Goal: Transaction & Acquisition: Purchase product/service

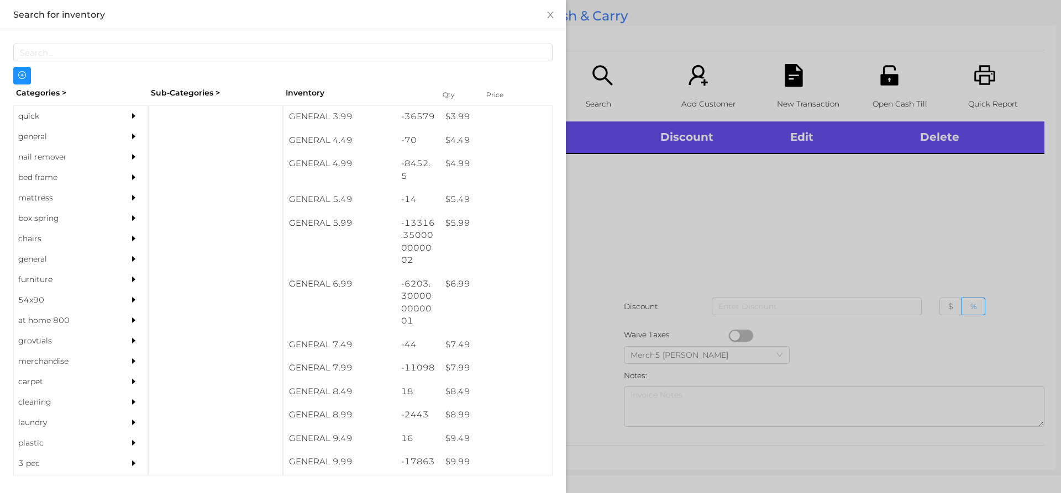
scroll to position [330, 0]
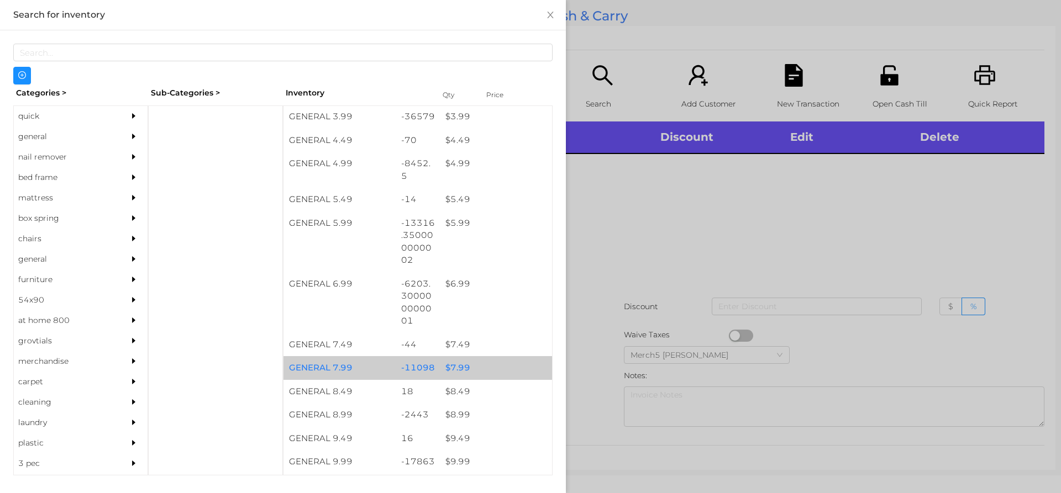
click at [457, 374] on div "$ 7.99" at bounding box center [496, 368] width 112 height 24
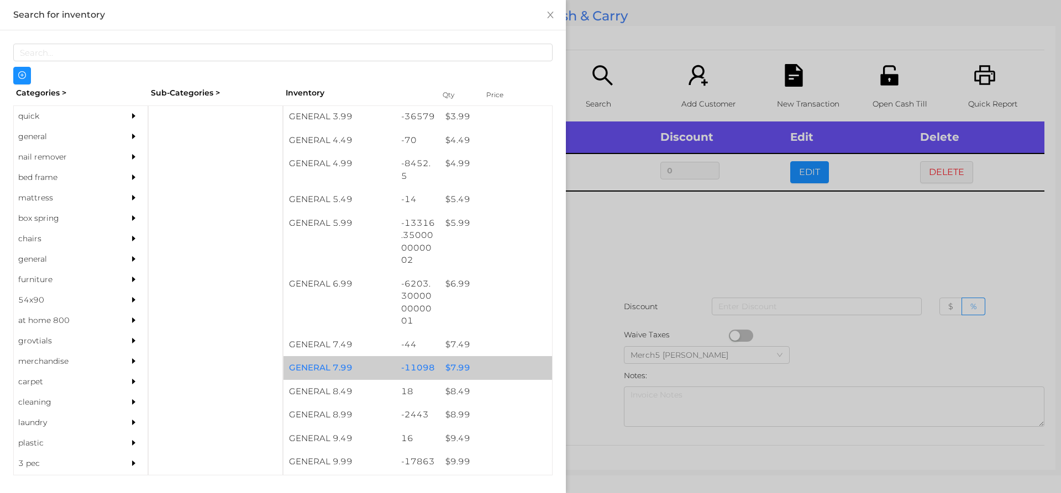
click at [445, 366] on div "$ 7.99" at bounding box center [496, 368] width 112 height 24
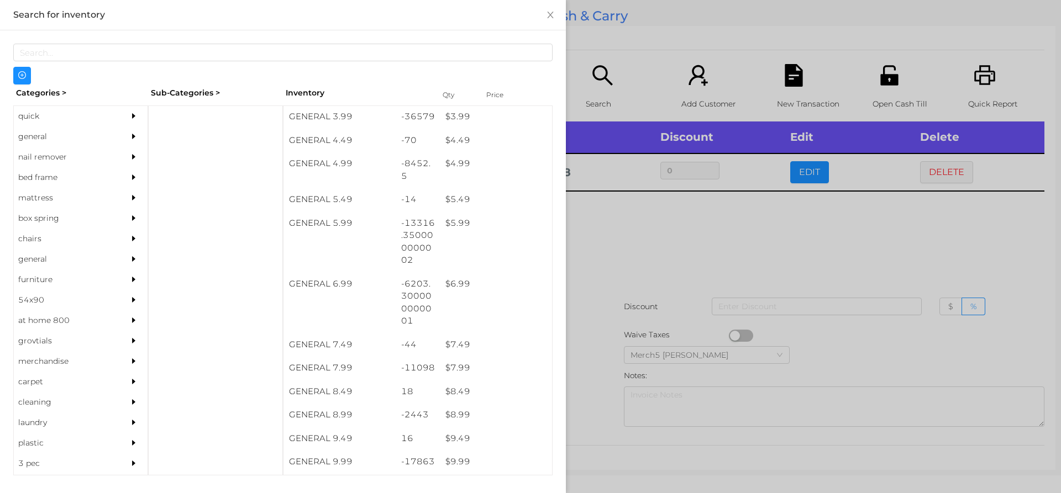
click at [634, 223] on div at bounding box center [530, 246] width 1061 height 493
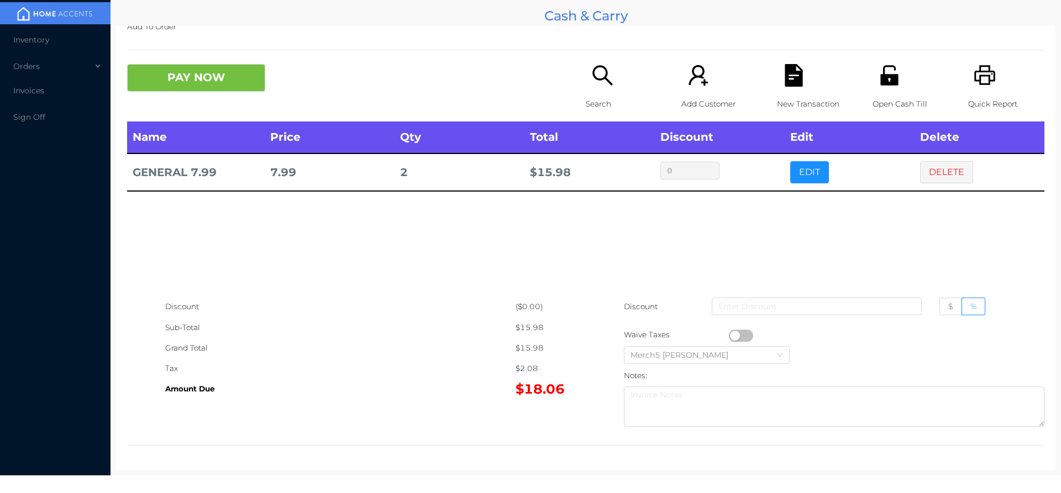
click at [598, 69] on icon "icon: search" at bounding box center [602, 75] width 23 height 23
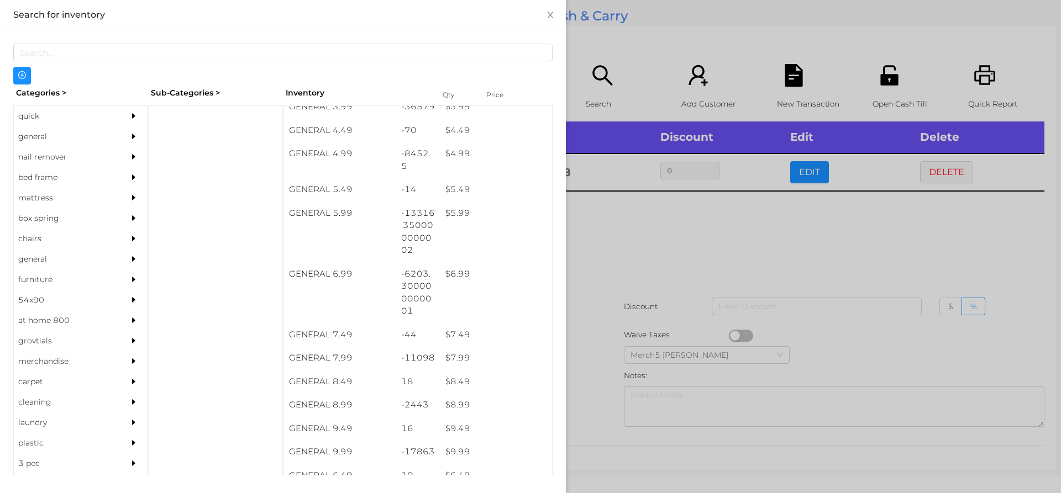
scroll to position [340, 0]
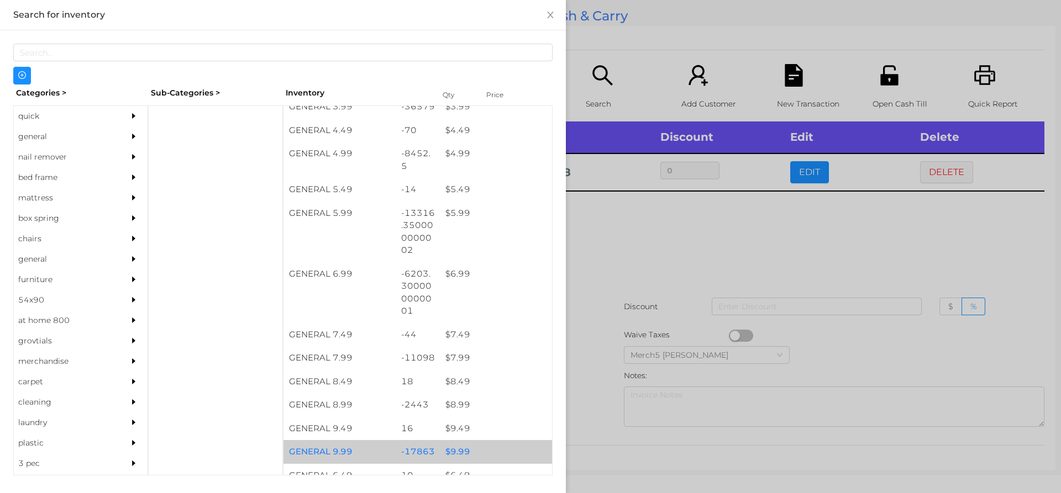
click at [460, 455] on div "$ 9.99" at bounding box center [496, 452] width 112 height 24
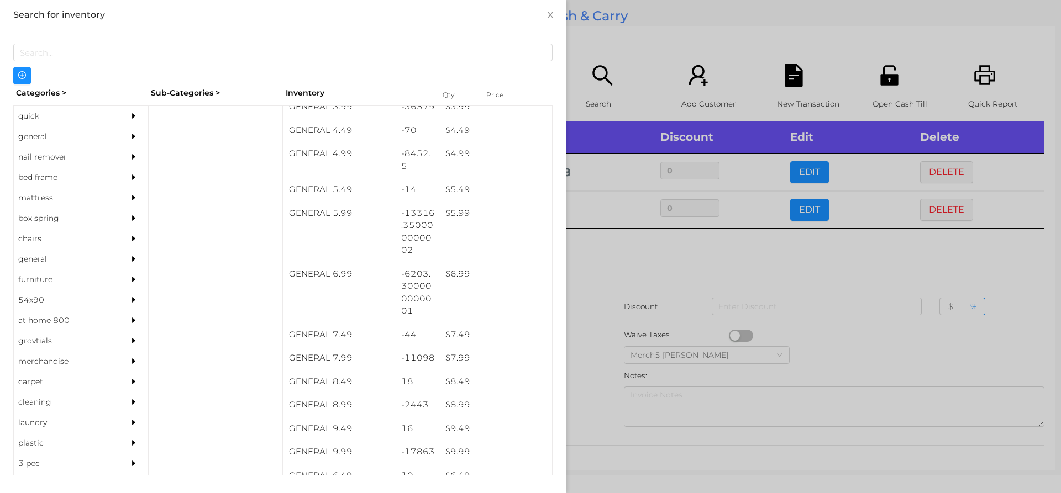
click at [655, 259] on div at bounding box center [530, 246] width 1061 height 493
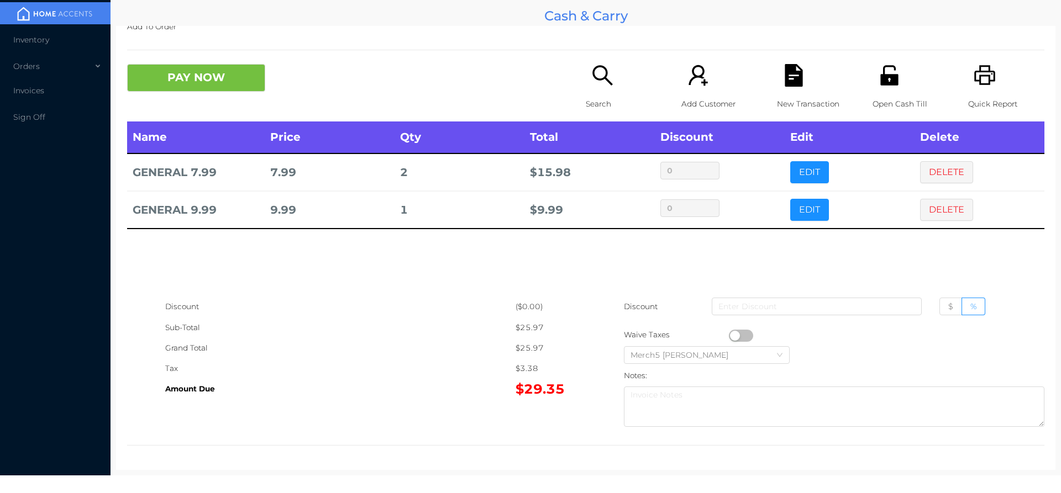
click at [600, 75] on icon "icon: search" at bounding box center [602, 75] width 23 height 23
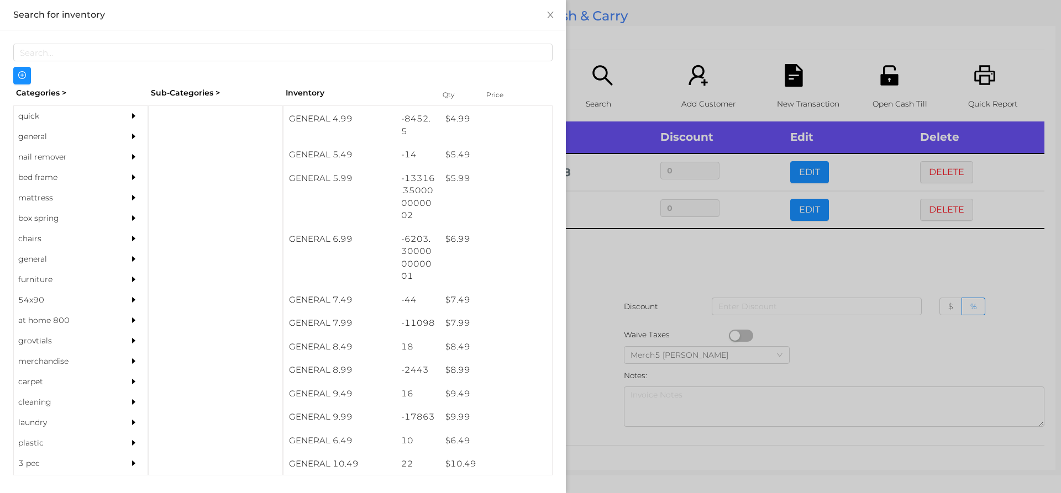
scroll to position [380, 0]
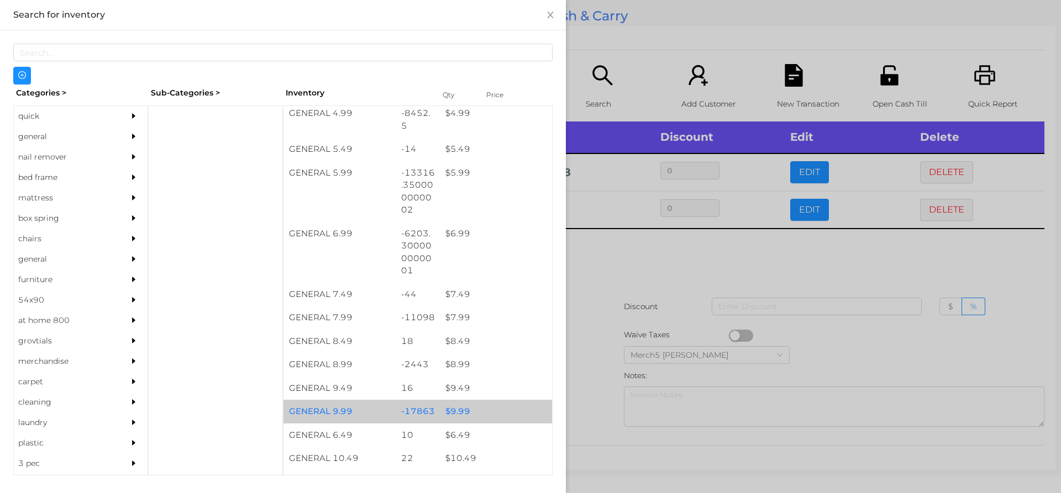
click at [456, 416] on div "$ 9.99" at bounding box center [496, 412] width 112 height 24
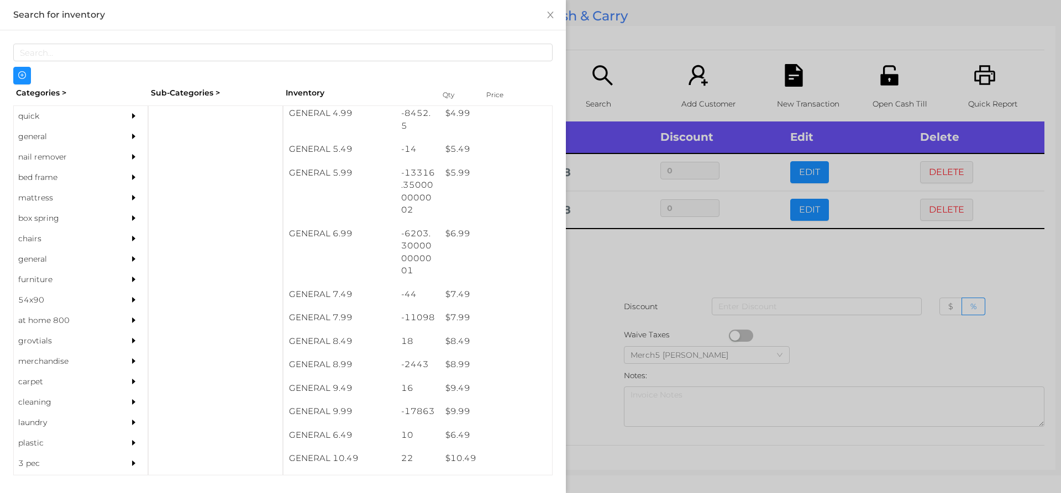
click at [594, 254] on div at bounding box center [530, 246] width 1061 height 493
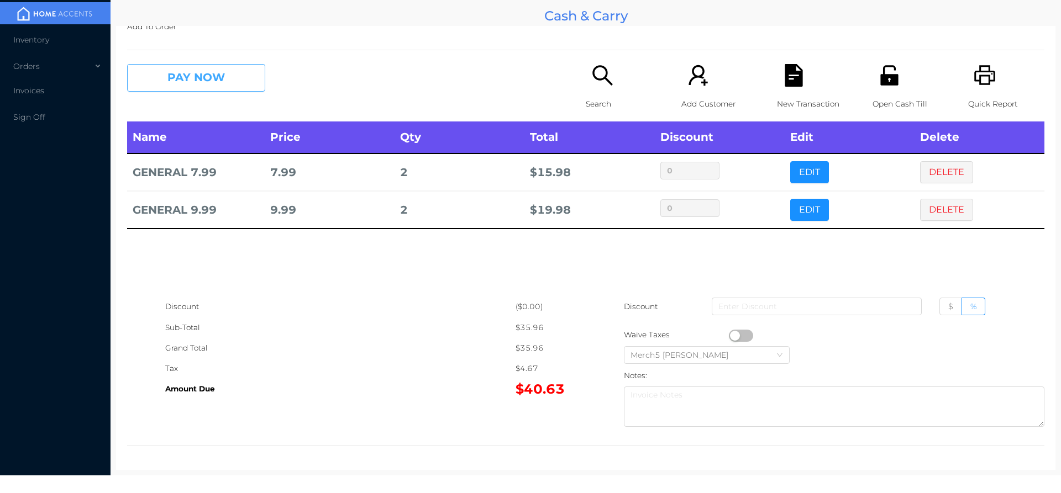
click at [233, 84] on button "PAY NOW" at bounding box center [196, 78] width 138 height 28
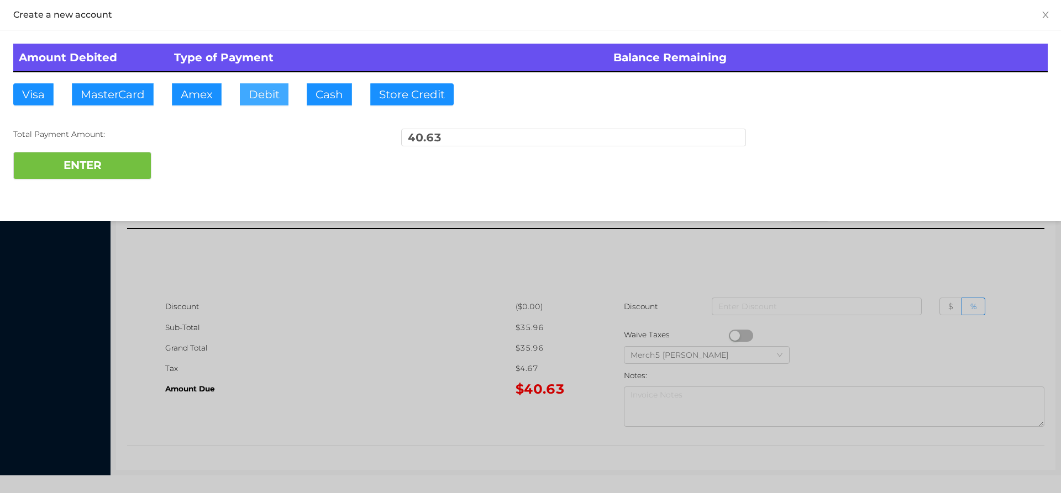
click at [263, 94] on button "Debit" at bounding box center [264, 94] width 49 height 22
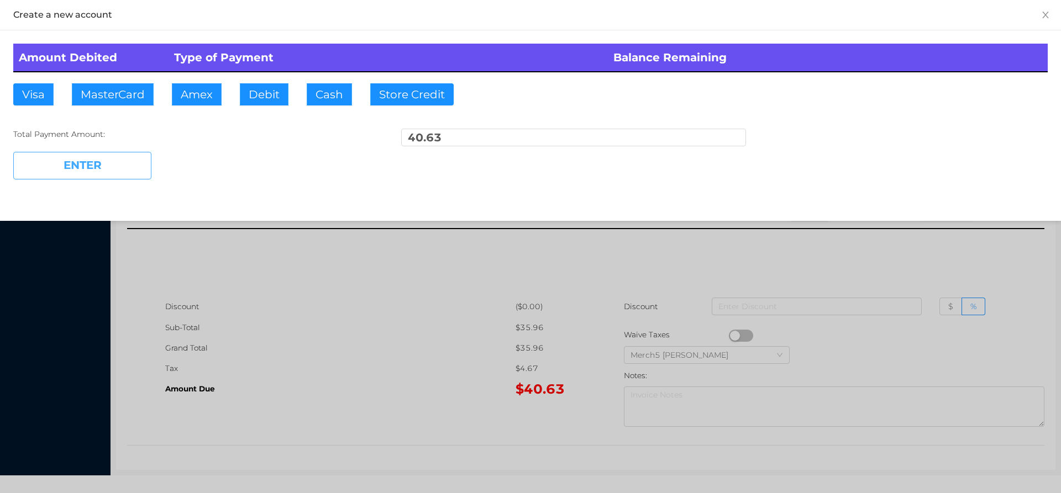
click at [111, 170] on button "ENTER" at bounding box center [82, 166] width 138 height 28
